Goal: Transaction & Acquisition: Download file/media

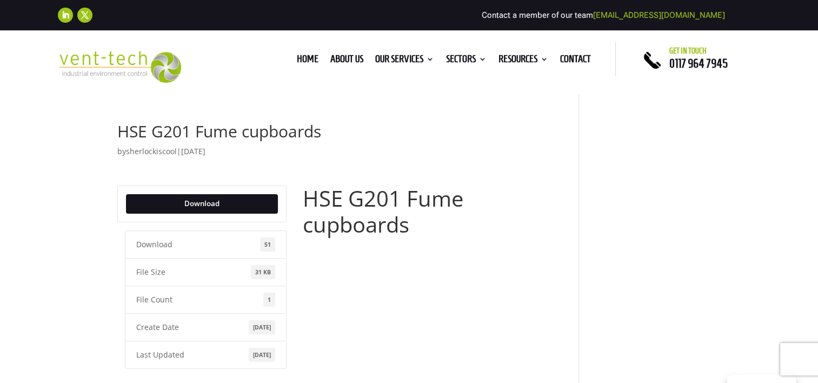
scroll to position [90, 0]
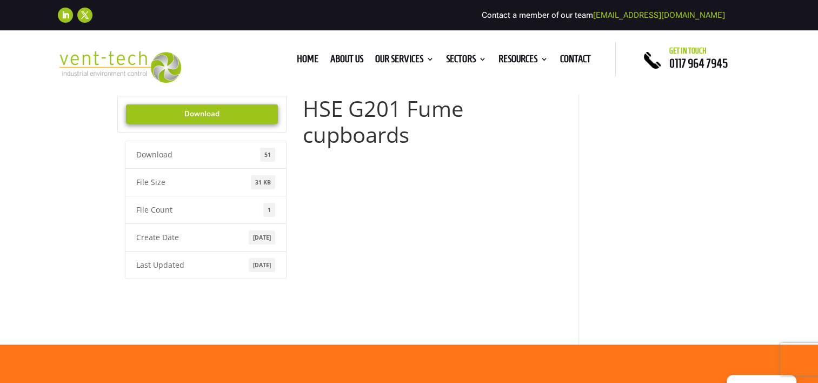
click at [208, 116] on link "Download" at bounding box center [202, 113] width 153 height 19
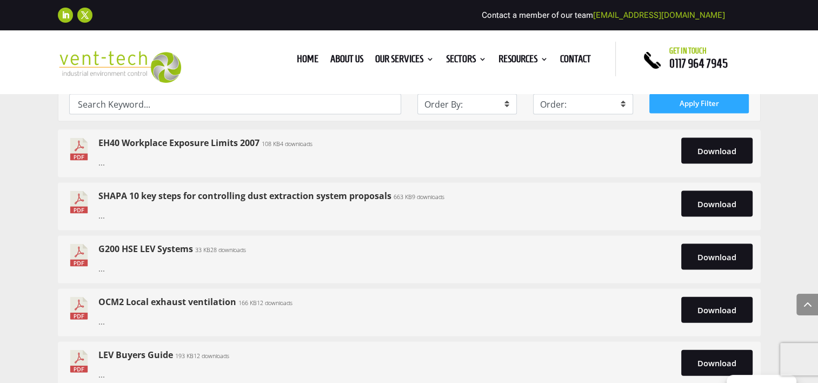
scroll to position [2254, 0]
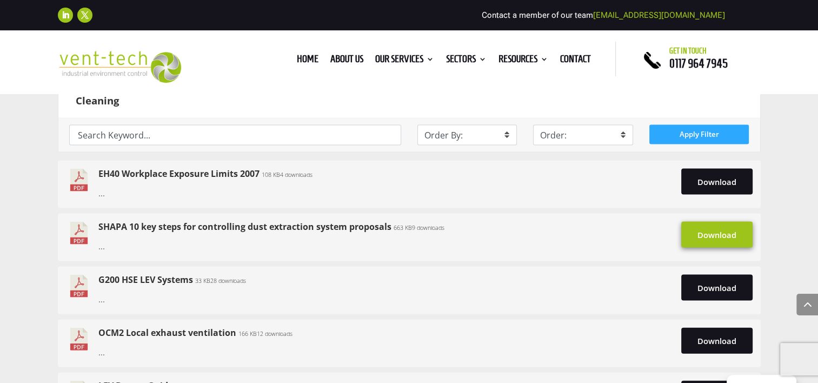
click at [715, 236] on link "Download" at bounding box center [716, 235] width 71 height 26
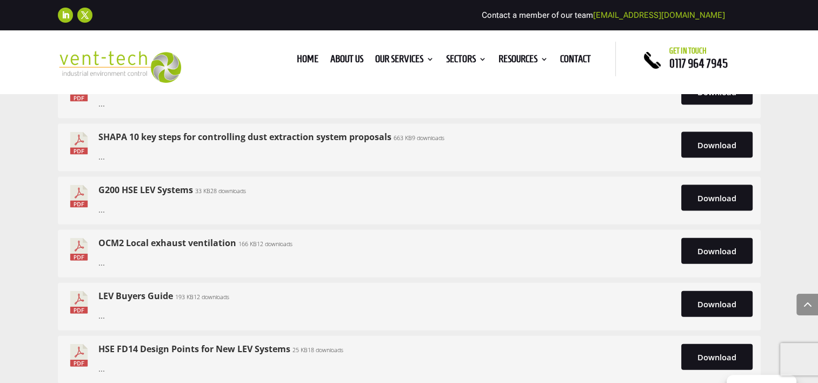
scroll to position [2434, 0]
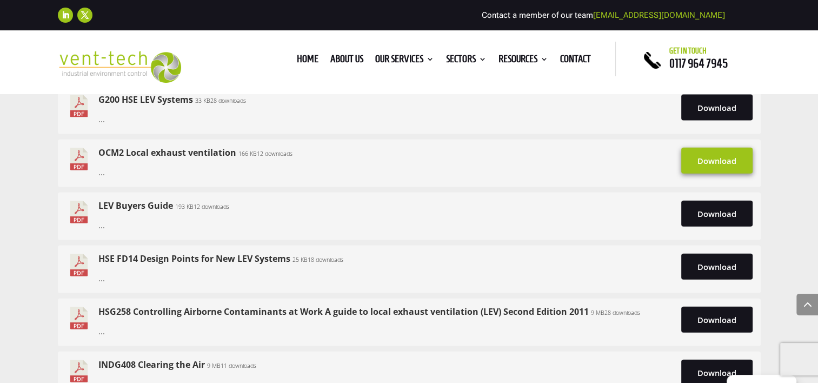
click at [695, 155] on link "Download" at bounding box center [716, 161] width 71 height 26
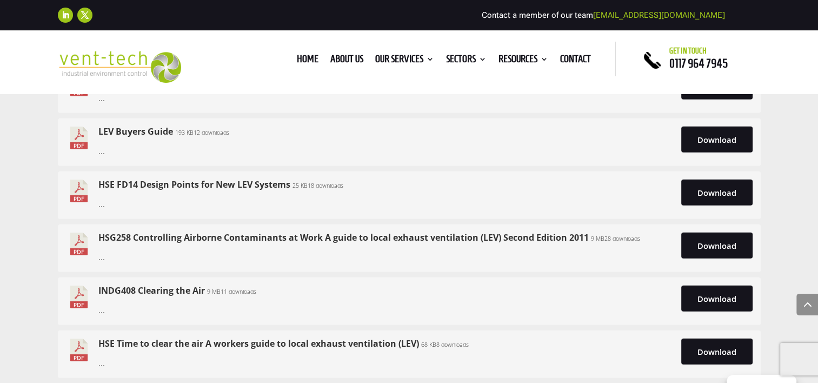
scroll to position [2524, 0]
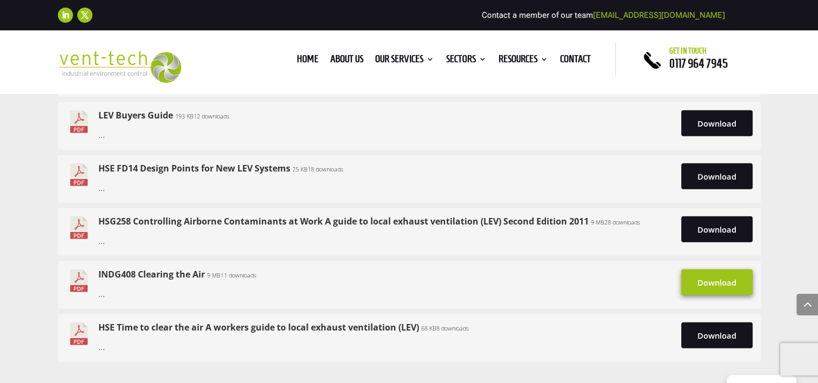
click at [725, 286] on link "Download" at bounding box center [716, 282] width 71 height 26
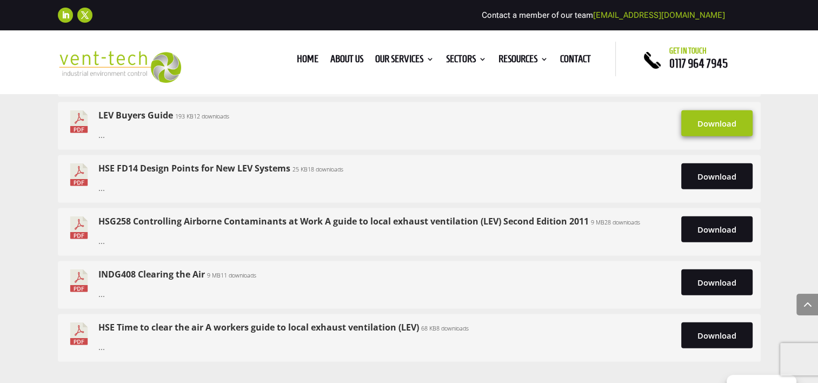
click at [717, 125] on link "Download" at bounding box center [716, 123] width 71 height 26
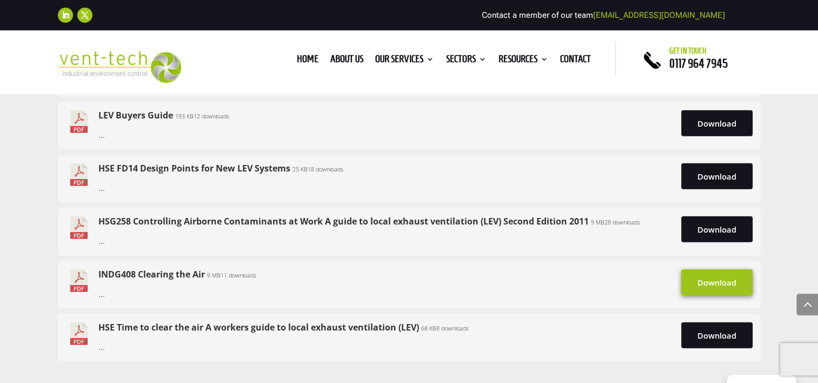
click at [701, 281] on link "Download" at bounding box center [716, 282] width 71 height 26
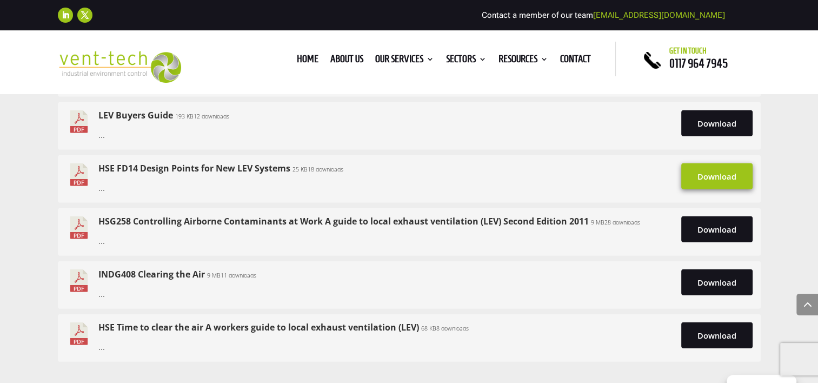
click at [715, 173] on link "Download" at bounding box center [716, 176] width 71 height 26
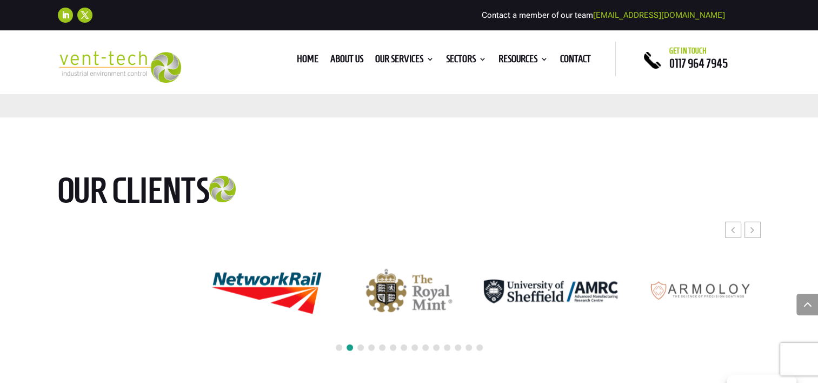
scroll to position [6310, 0]
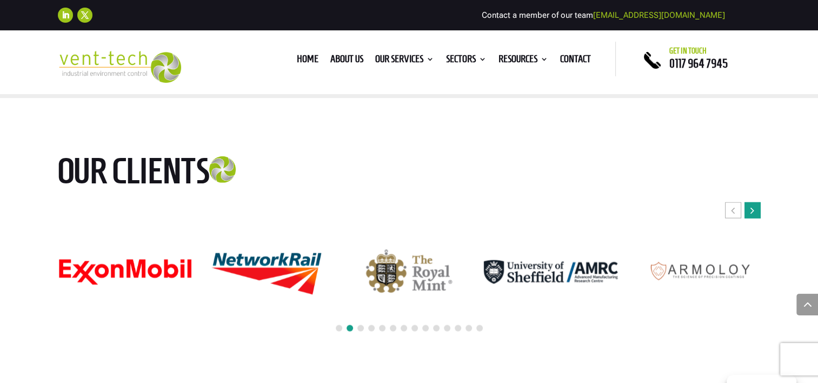
click at [757, 209] on div "Next slide" at bounding box center [753, 210] width 16 height 16
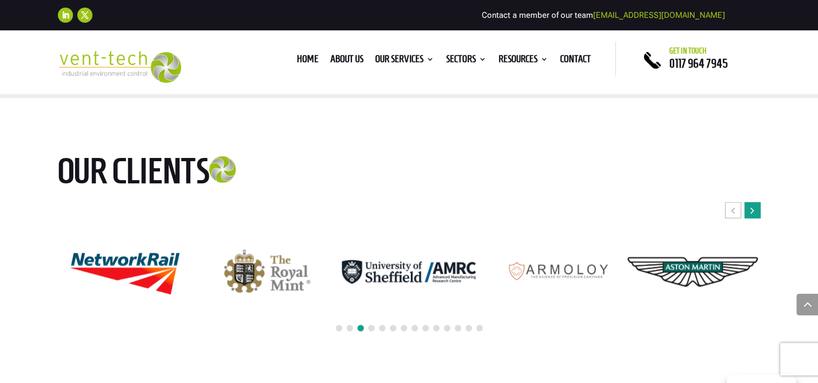
click at [757, 209] on div "Next slide" at bounding box center [753, 210] width 16 height 16
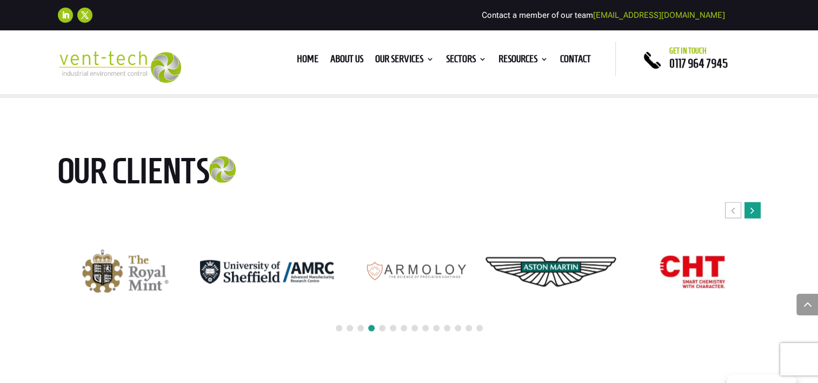
click at [757, 209] on div "Next slide" at bounding box center [753, 210] width 16 height 16
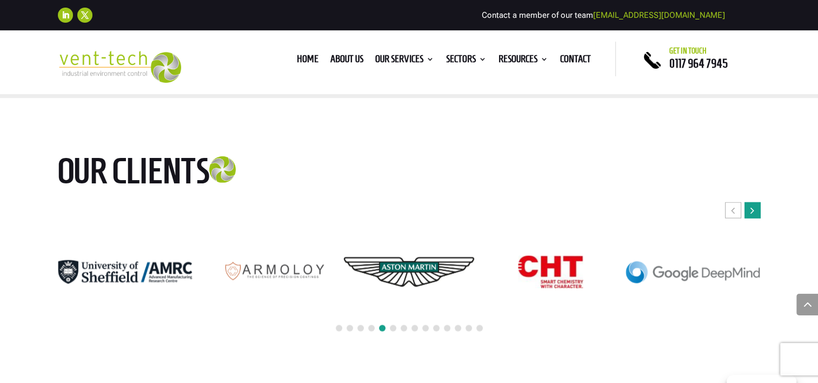
click at [757, 209] on div "Next slide" at bounding box center [753, 210] width 16 height 16
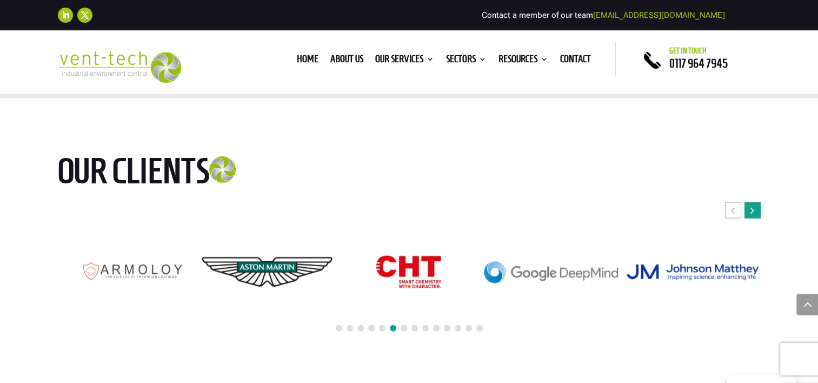
click at [757, 209] on div "Next slide" at bounding box center [753, 210] width 16 height 16
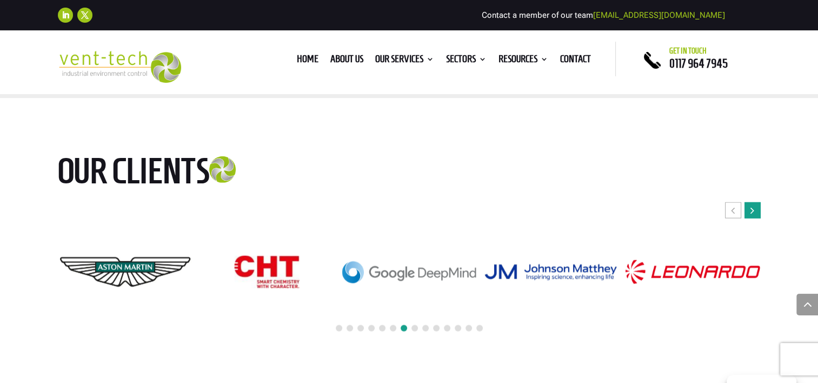
click at [757, 209] on div "Next slide" at bounding box center [753, 210] width 16 height 16
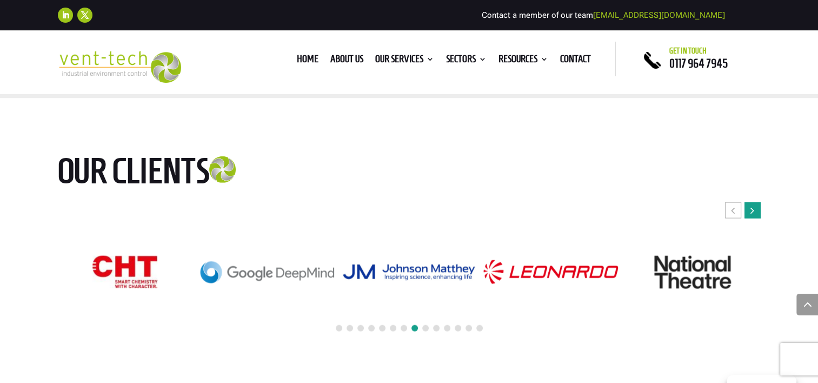
click at [757, 209] on div "Next slide" at bounding box center [753, 210] width 16 height 16
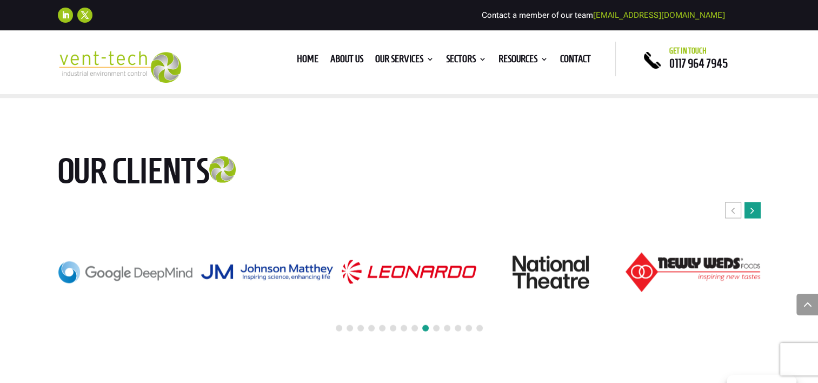
click at [757, 209] on div "Next slide" at bounding box center [753, 210] width 16 height 16
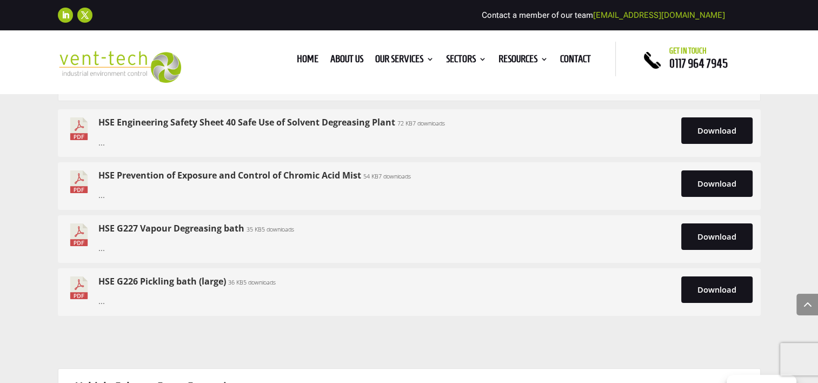
scroll to position [3876, 0]
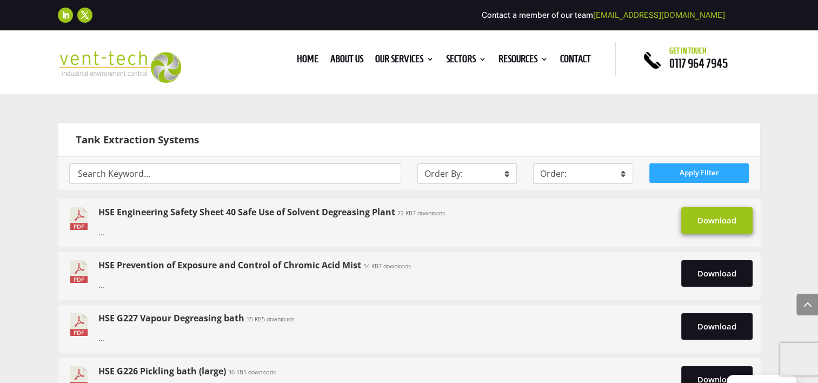
click at [695, 219] on link "Download" at bounding box center [716, 220] width 71 height 26
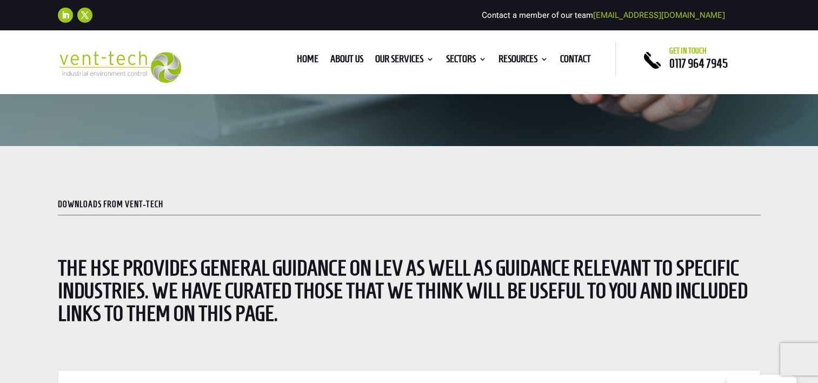
scroll to position [0, 0]
